Goal: Task Accomplishment & Management: Complete application form

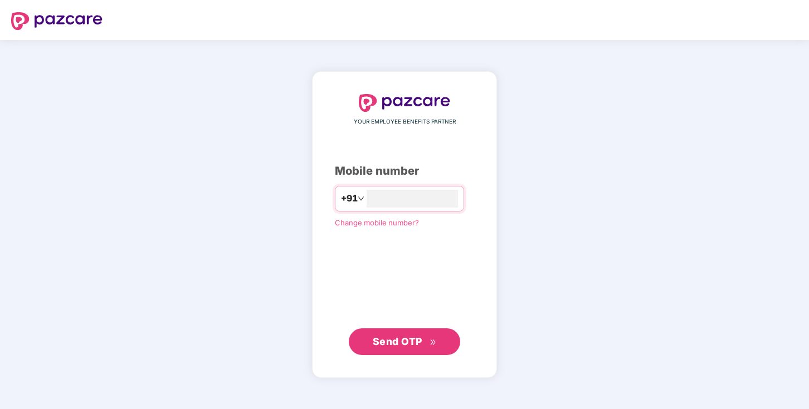
type input "**********"
click at [402, 342] on span "Send OTP" at bounding box center [398, 342] width 50 height 12
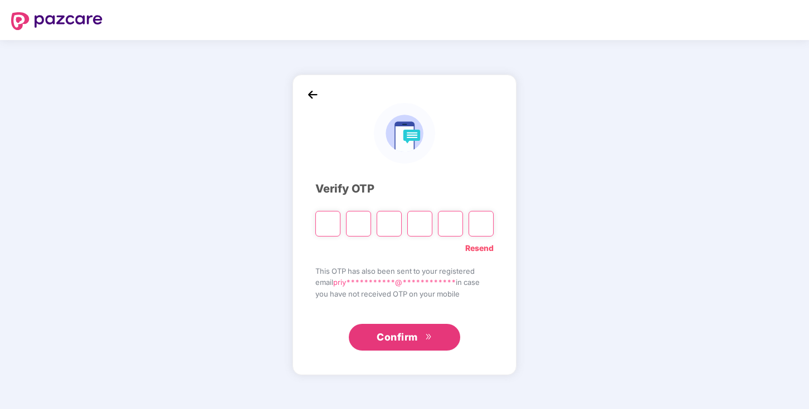
type input "*"
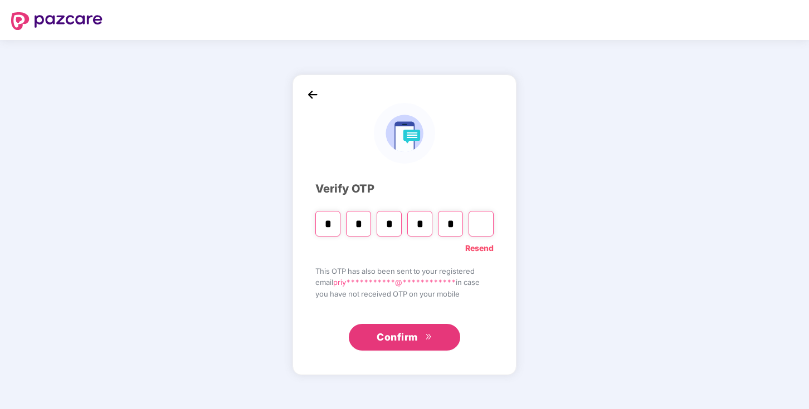
type input "*"
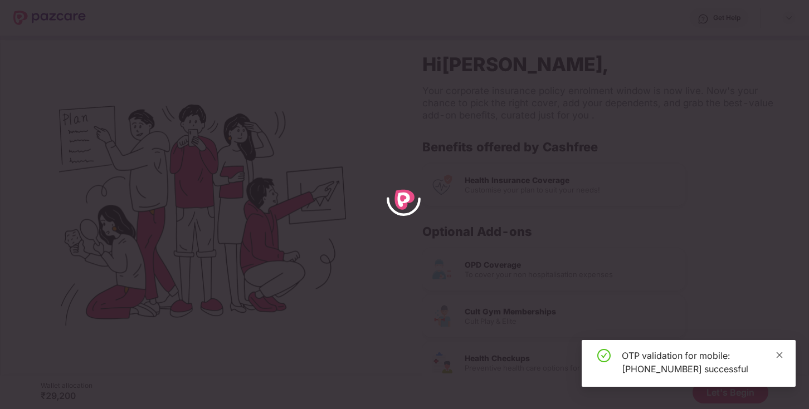
click at [780, 353] on icon "close" at bounding box center [779, 355] width 8 height 8
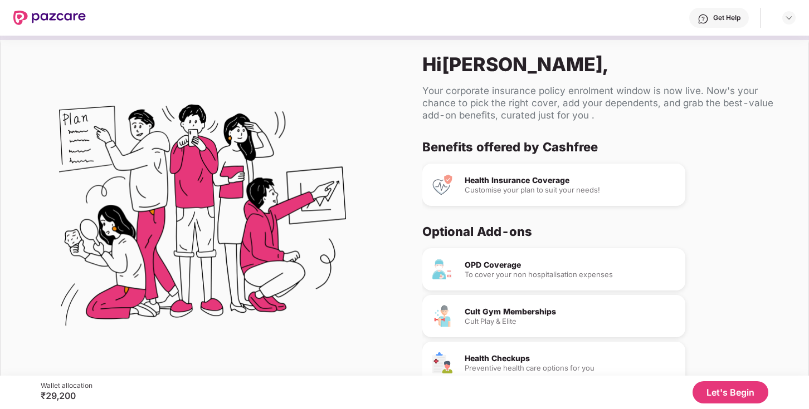
scroll to position [55, 0]
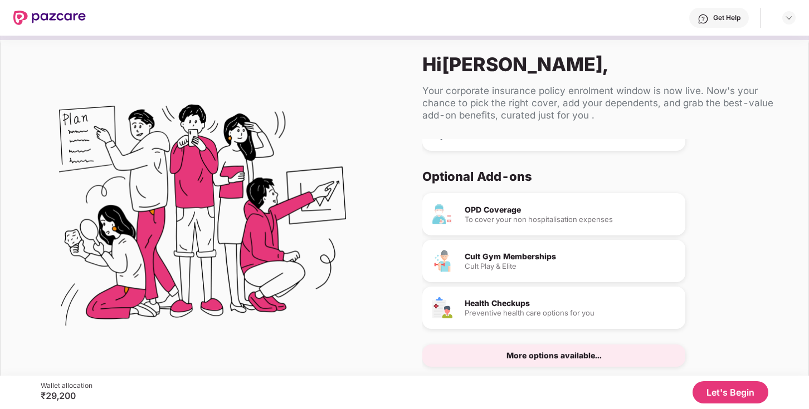
click at [718, 385] on button "Let's Begin" at bounding box center [730, 392] width 76 height 22
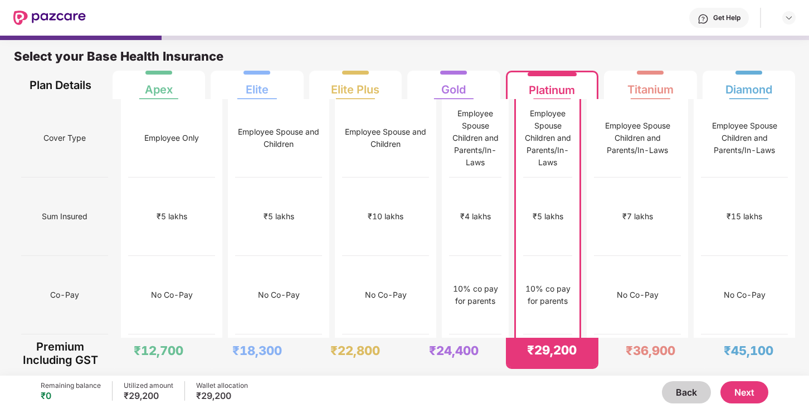
click at [734, 386] on button "Next" at bounding box center [744, 392] width 48 height 22
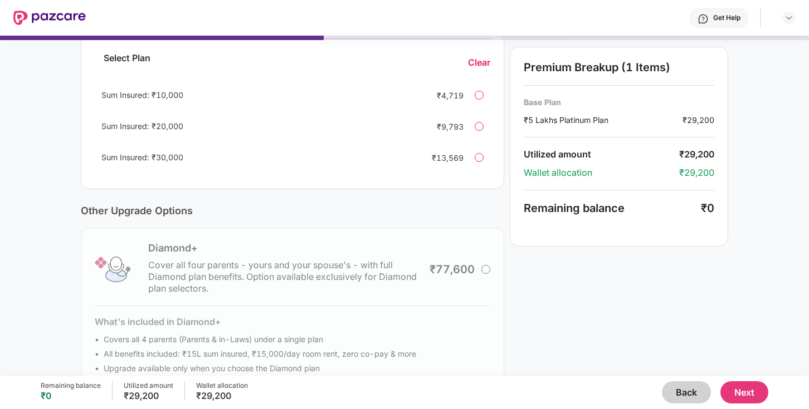
scroll to position [286, 0]
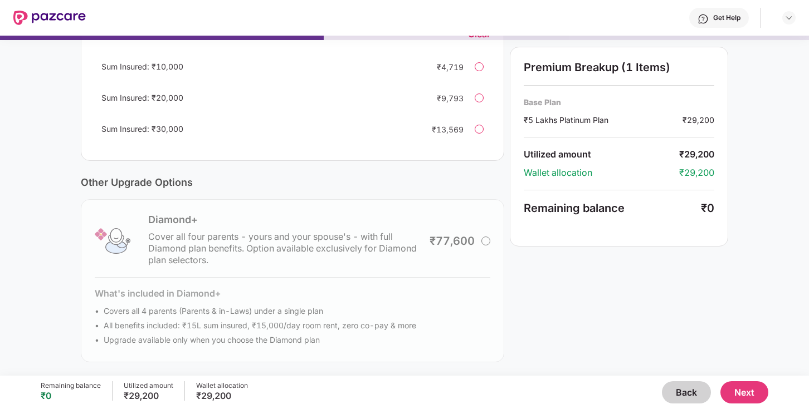
click at [745, 394] on button "Next" at bounding box center [744, 392] width 48 height 22
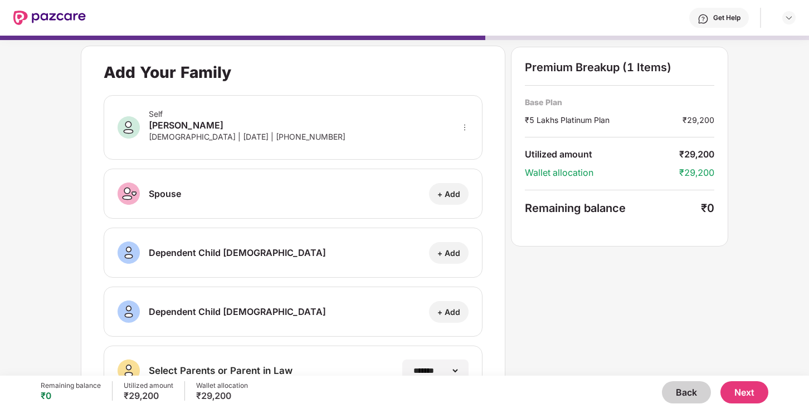
scroll to position [169, 0]
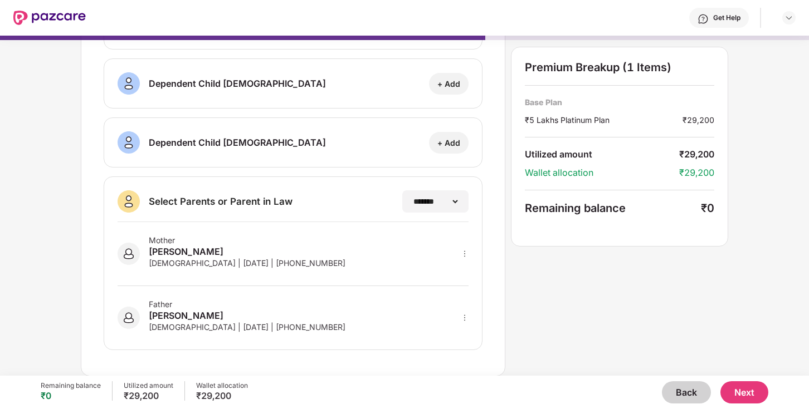
click at [748, 392] on button "Next" at bounding box center [744, 392] width 48 height 22
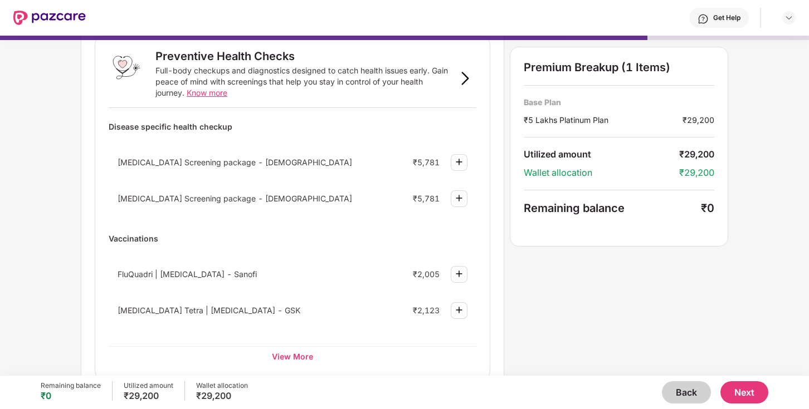
scroll to position [76, 0]
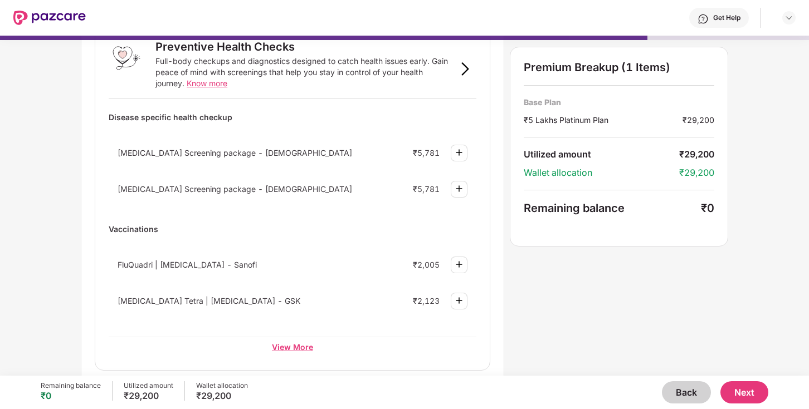
click at [290, 343] on div "View More" at bounding box center [293, 347] width 368 height 20
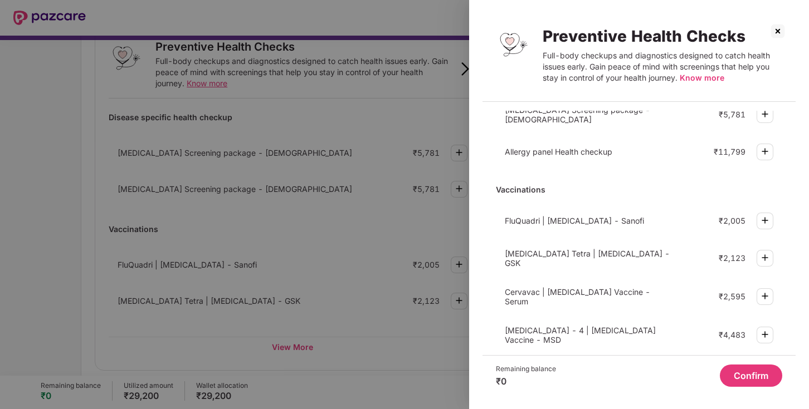
scroll to position [340, 0]
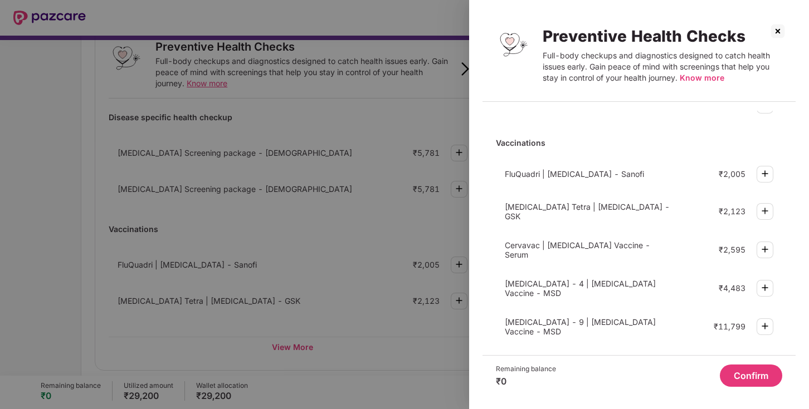
click at [767, 320] on img at bounding box center [764, 326] width 13 height 13
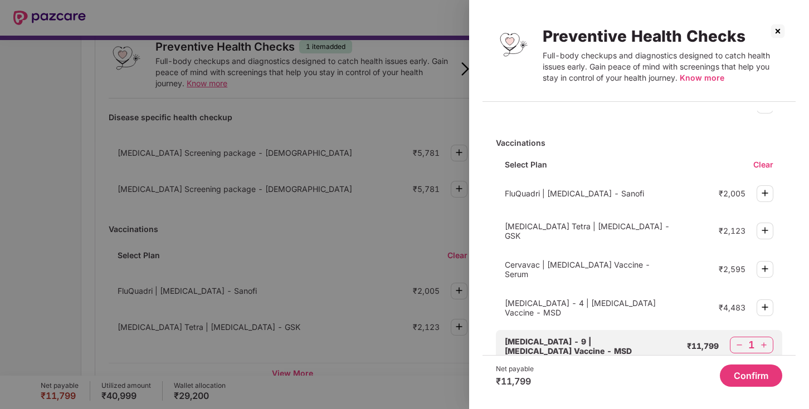
scroll to position [359, 0]
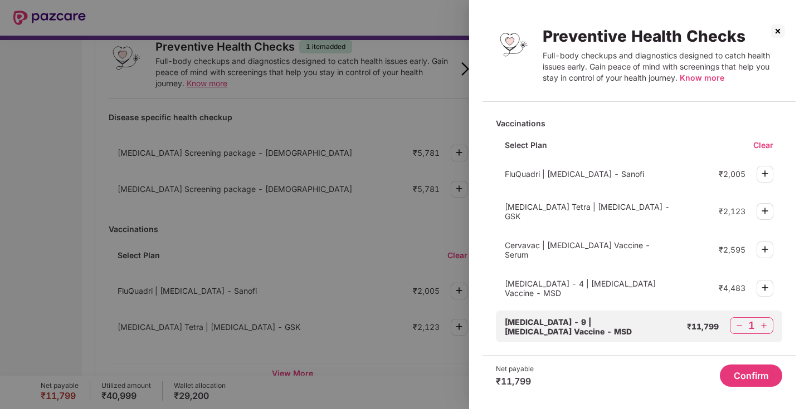
click at [736, 320] on img at bounding box center [738, 325] width 11 height 11
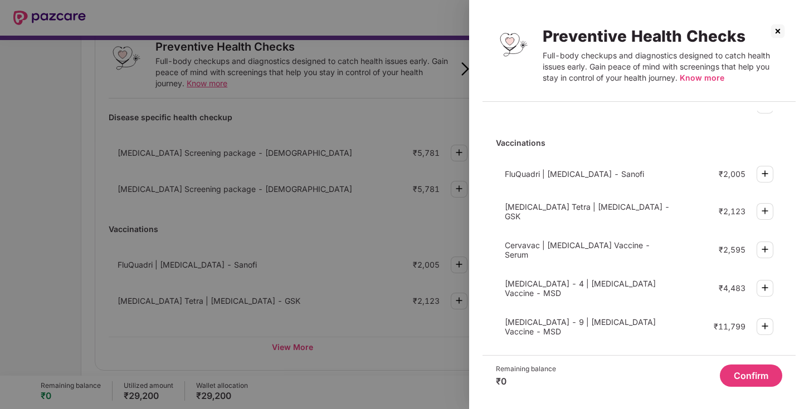
click at [742, 373] on button "Confirm" at bounding box center [751, 376] width 62 height 22
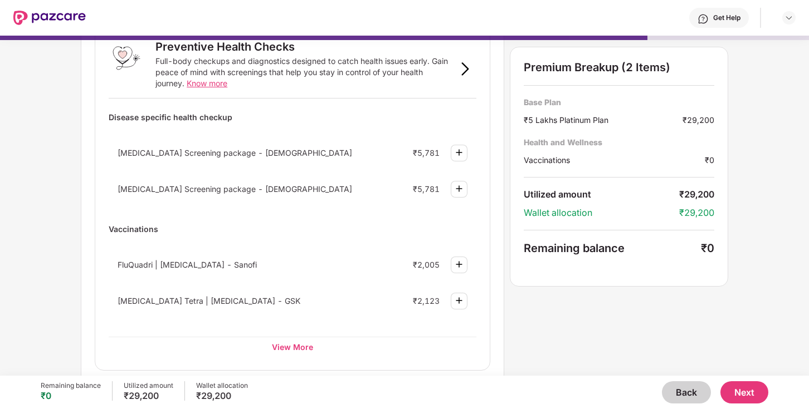
click at [748, 391] on button "Next" at bounding box center [744, 392] width 48 height 22
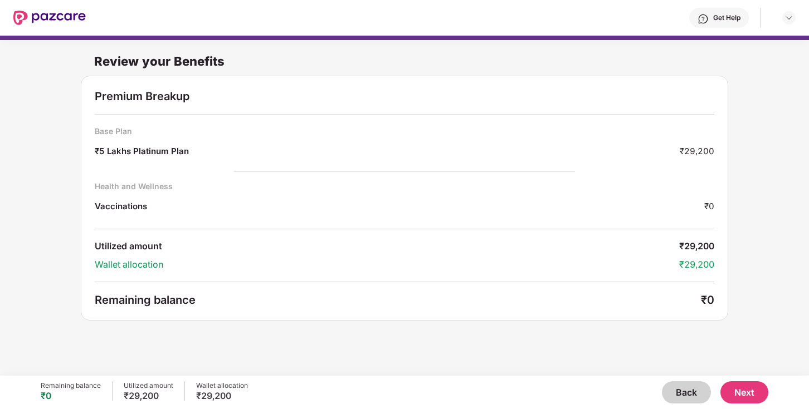
click at [743, 391] on button "Next" at bounding box center [744, 392] width 48 height 22
